Goal: Transaction & Acquisition: Purchase product/service

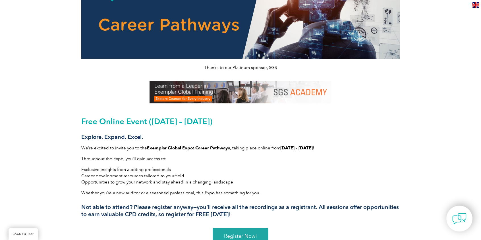
scroll to position [57, 0]
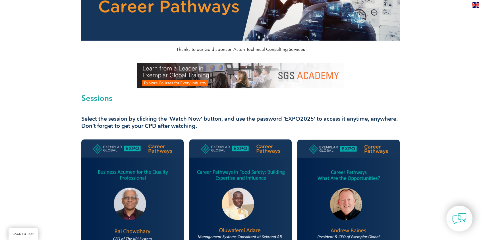
scroll to position [171, 0]
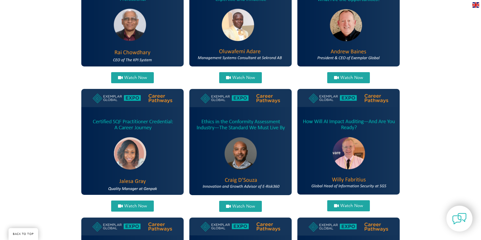
scroll to position [256, 0]
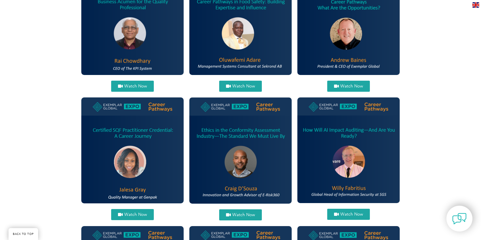
click at [348, 213] on span "Watch Now" at bounding box center [351, 214] width 23 height 4
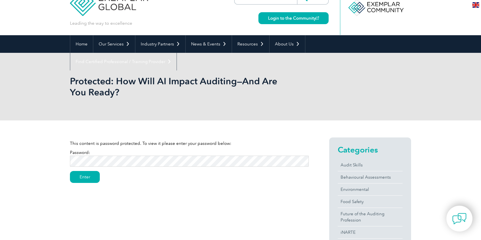
scroll to position [28, 0]
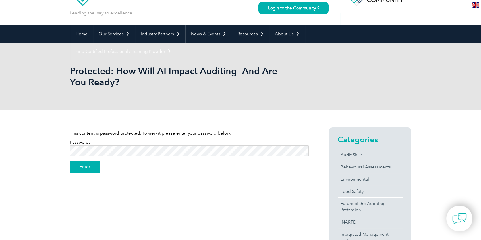
click at [87, 168] on input "Enter" at bounding box center [85, 167] width 30 height 12
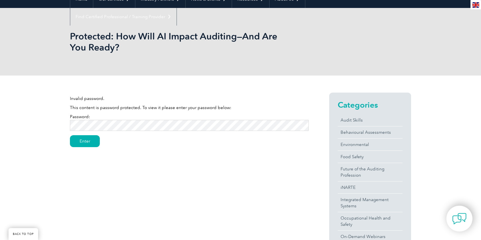
scroll to position [57, 0]
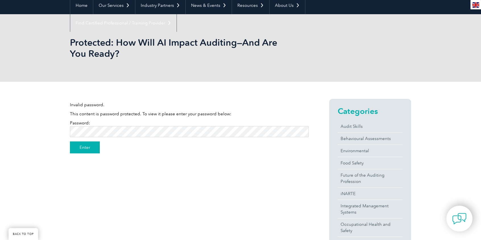
click at [81, 147] on input "Enter" at bounding box center [85, 148] width 30 height 12
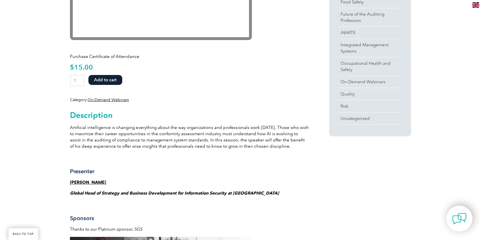
scroll to position [199, 0]
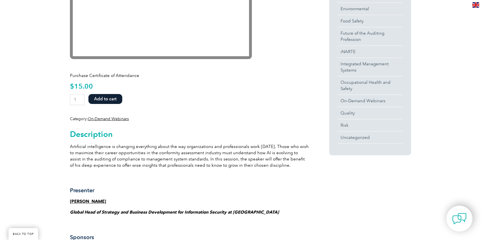
click at [108, 100] on button "Add to cart" at bounding box center [105, 99] width 34 height 10
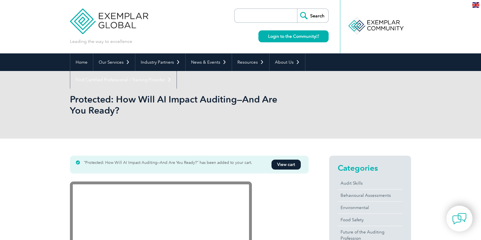
click at [35, 22] on header "Leading the way to excellence Search" at bounding box center [240, 26] width 481 height 53
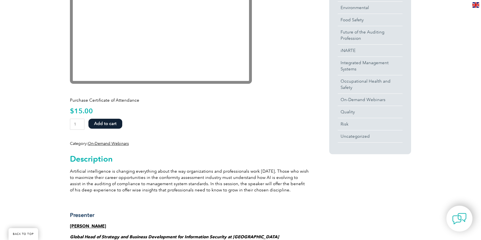
scroll to position [199, 0]
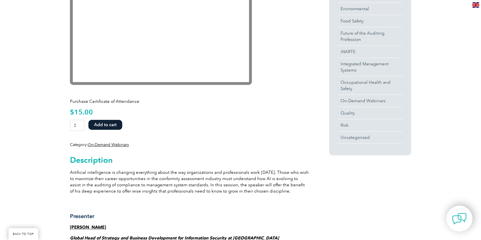
click at [79, 125] on input "2" at bounding box center [77, 125] width 15 height 11
click at [79, 125] on input "3" at bounding box center [77, 125] width 15 height 11
click at [79, 126] on input "2" at bounding box center [77, 125] width 15 height 11
type input "1"
click at [79, 126] on input "1" at bounding box center [77, 125] width 15 height 11
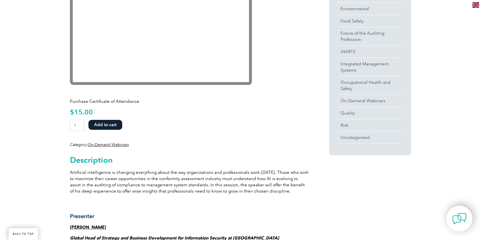
click at [86, 107] on div "Purchase Certificate of Attendance $ 15.00 How Will AI Impact Auditing—And Are …" at bounding box center [189, 121] width 239 height 54
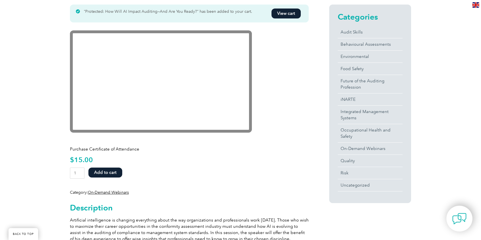
scroll to position [114, 0]
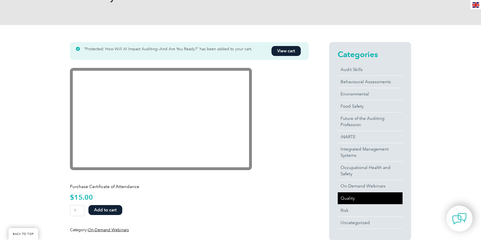
click at [348, 199] on link "Quality" at bounding box center [370, 199] width 65 height 12
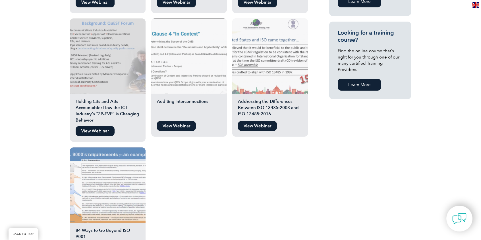
scroll to position [370, 0]
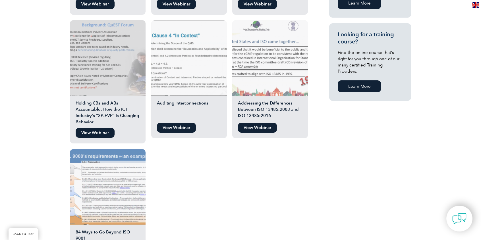
click at [178, 123] on link "View Webinar" at bounding box center [176, 128] width 39 height 10
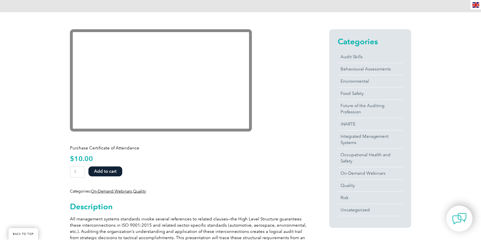
scroll to position [85, 0]
